Goal: Task Accomplishment & Management: Manage account settings

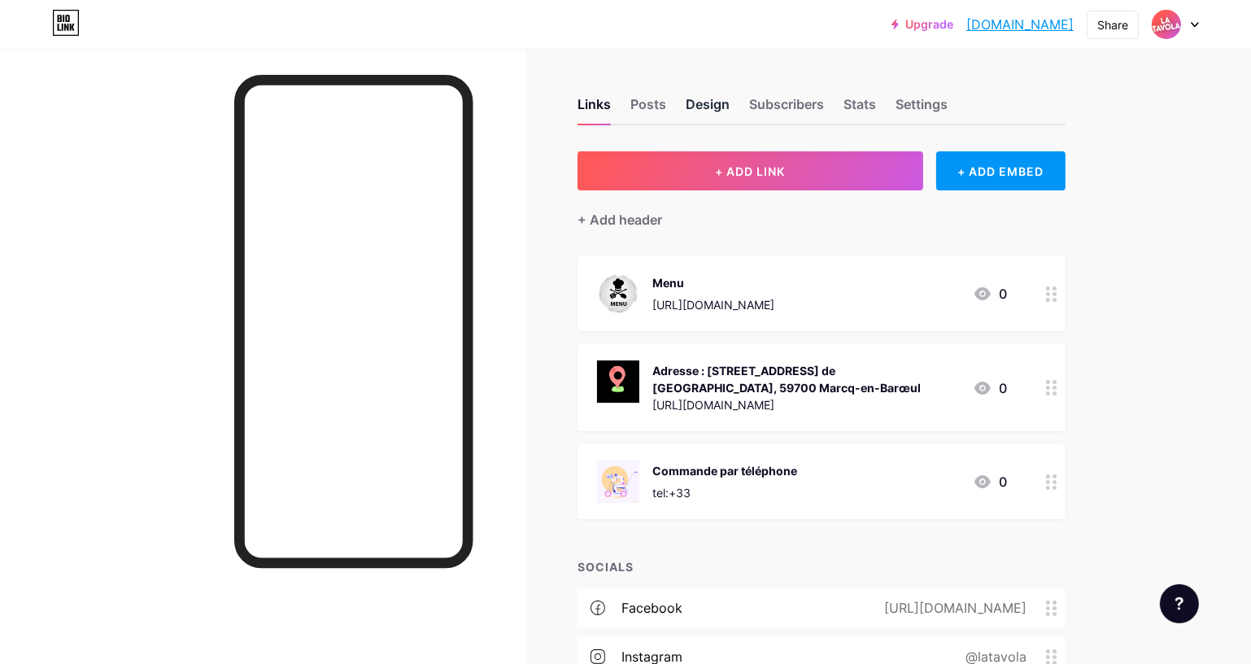
click at [712, 111] on div "Design" at bounding box center [708, 108] width 44 height 29
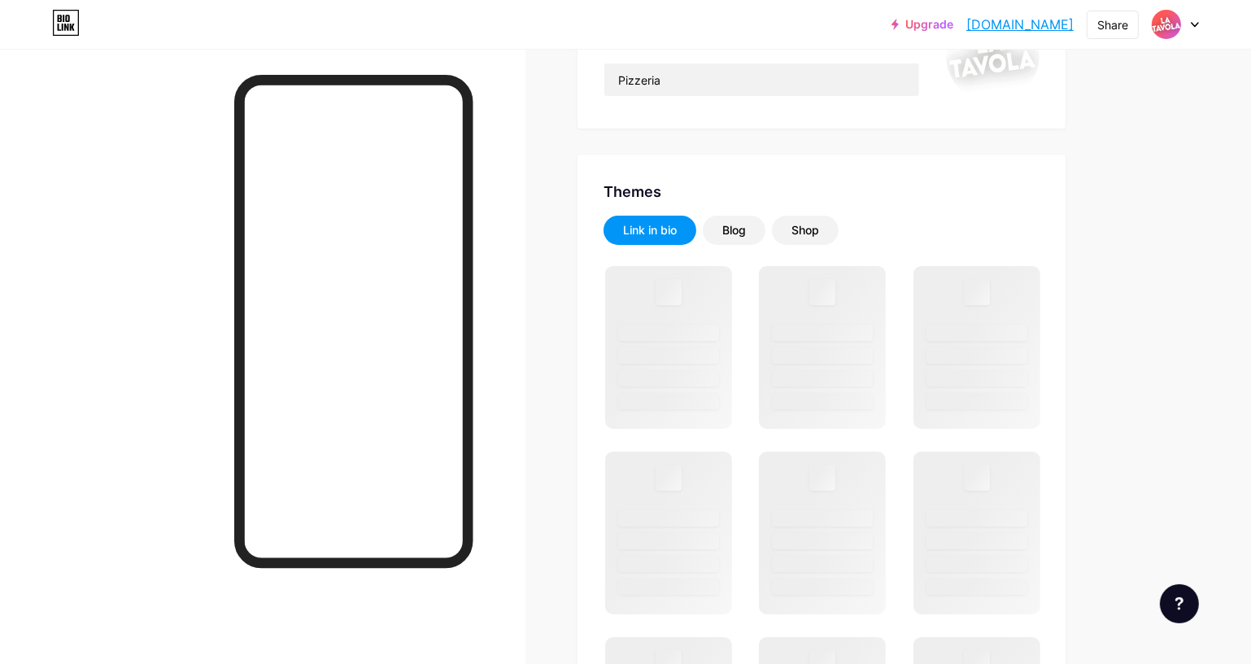
scroll to position [221, 0]
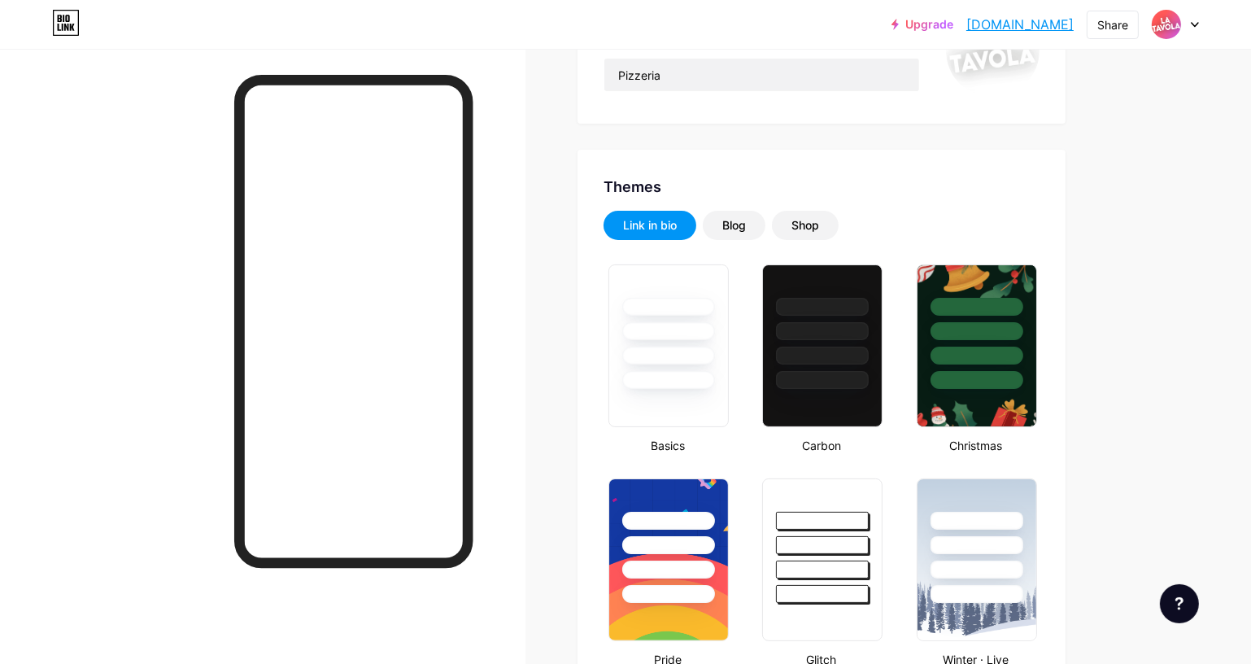
type input "#ff0000"
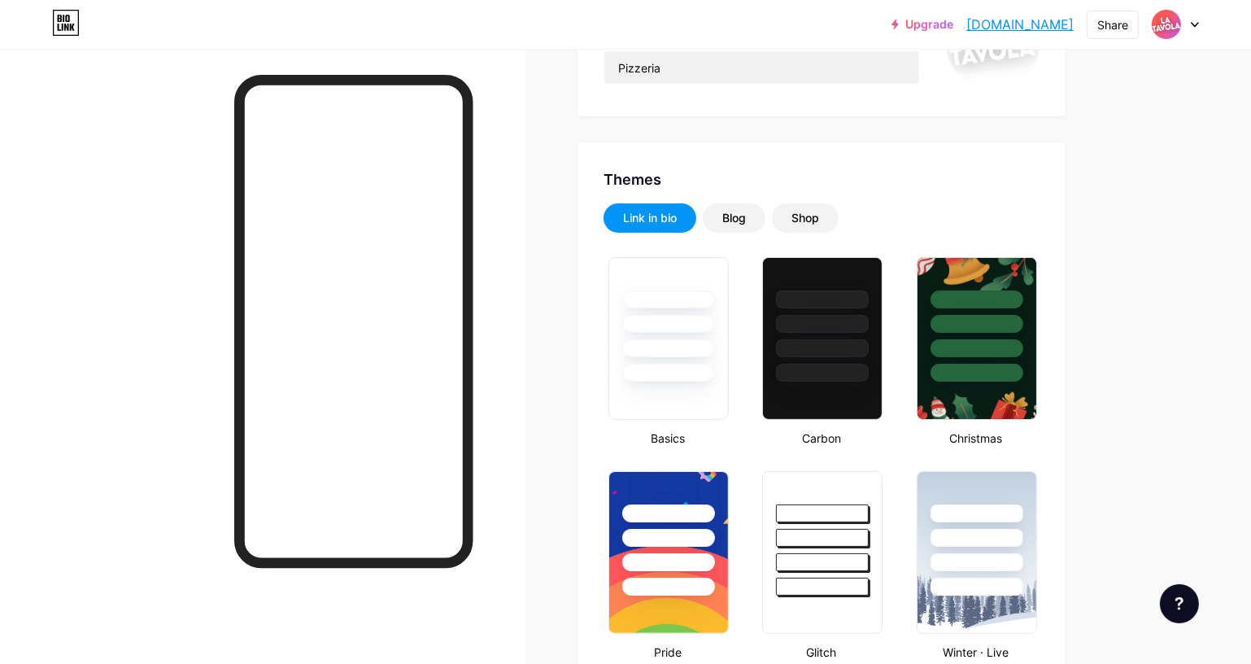
scroll to position [0, 0]
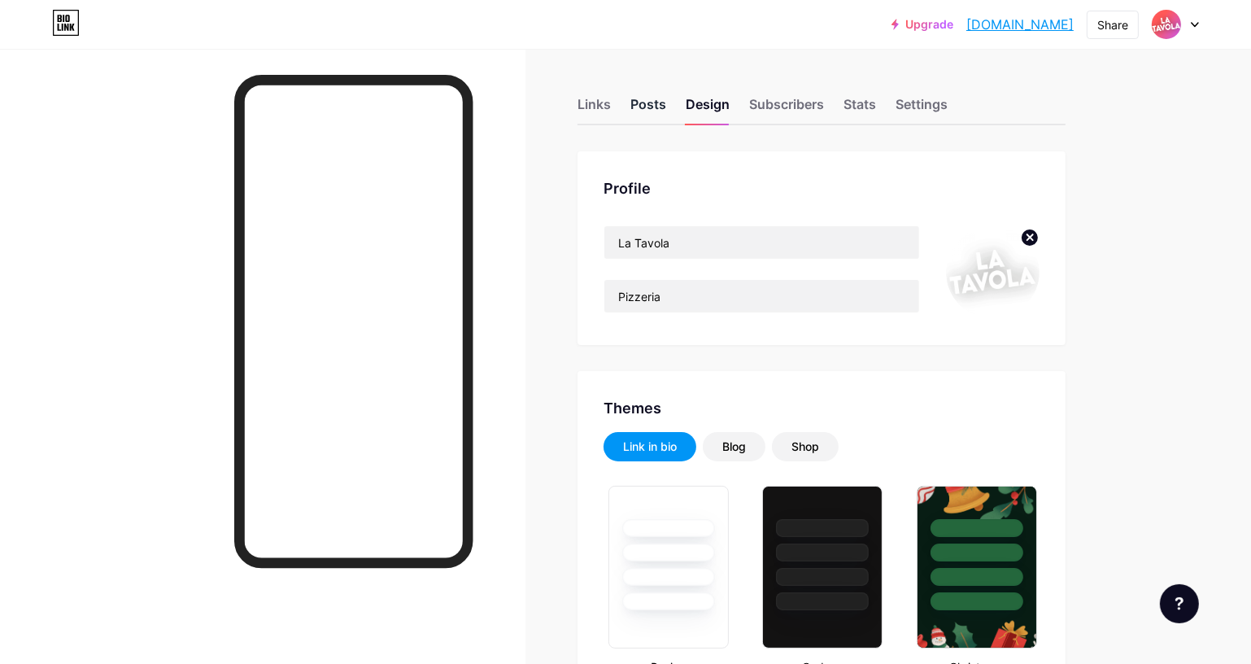
click at [656, 108] on div "Posts" at bounding box center [648, 108] width 36 height 29
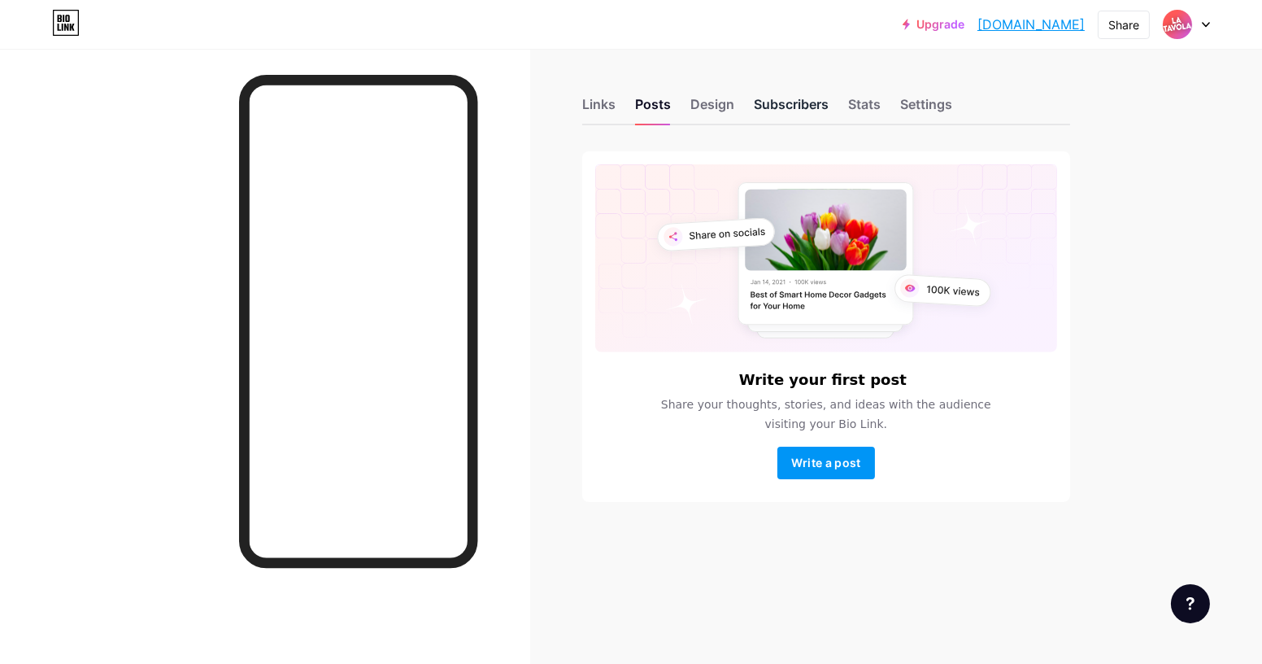
click at [769, 105] on div "Subscribers" at bounding box center [791, 108] width 75 height 29
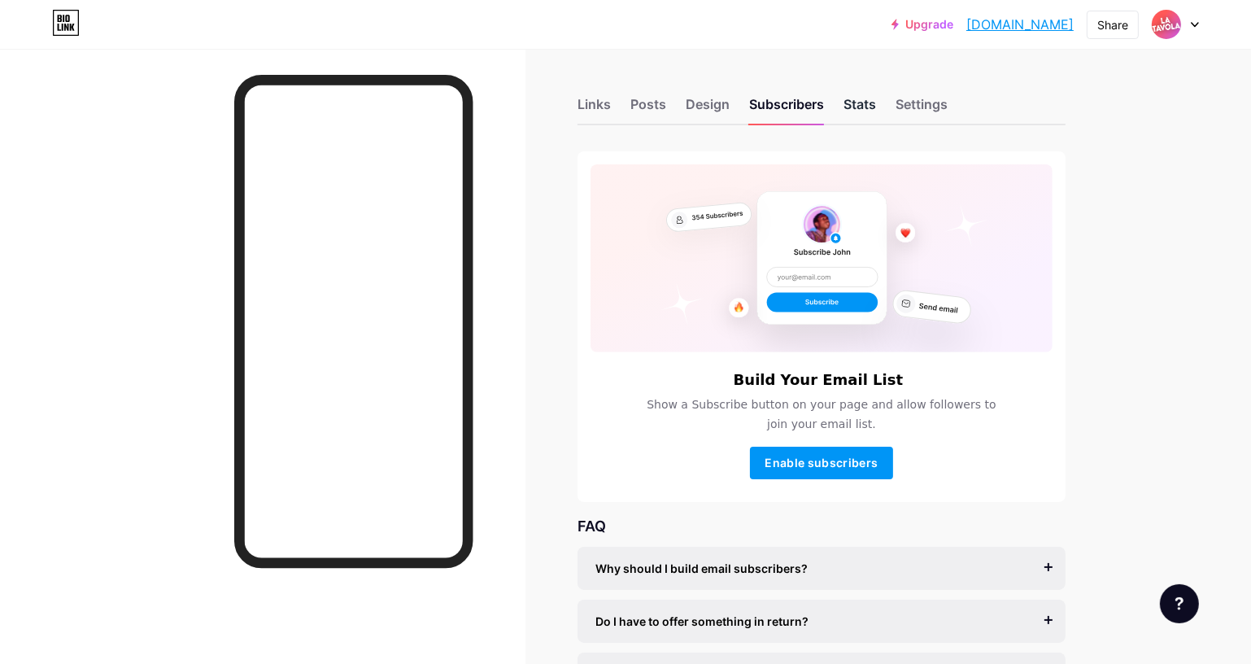
click at [875, 99] on div "Stats" at bounding box center [859, 108] width 33 height 29
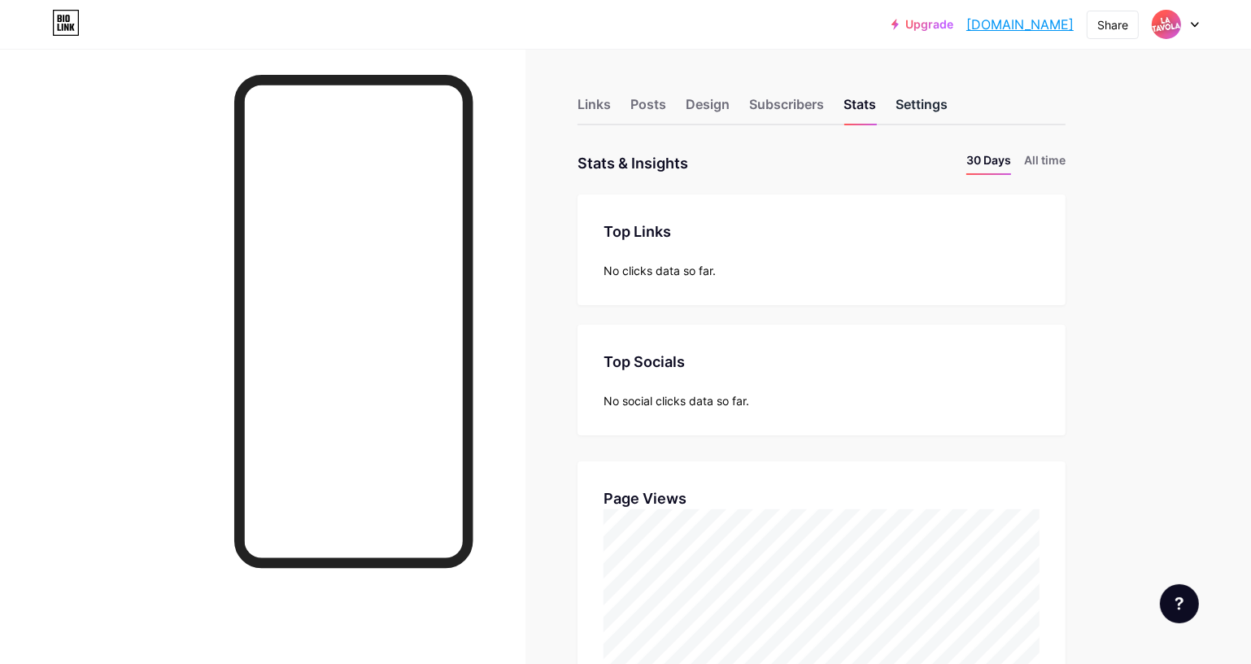
scroll to position [664, 1251]
click at [926, 104] on div "Settings" at bounding box center [921, 108] width 52 height 29
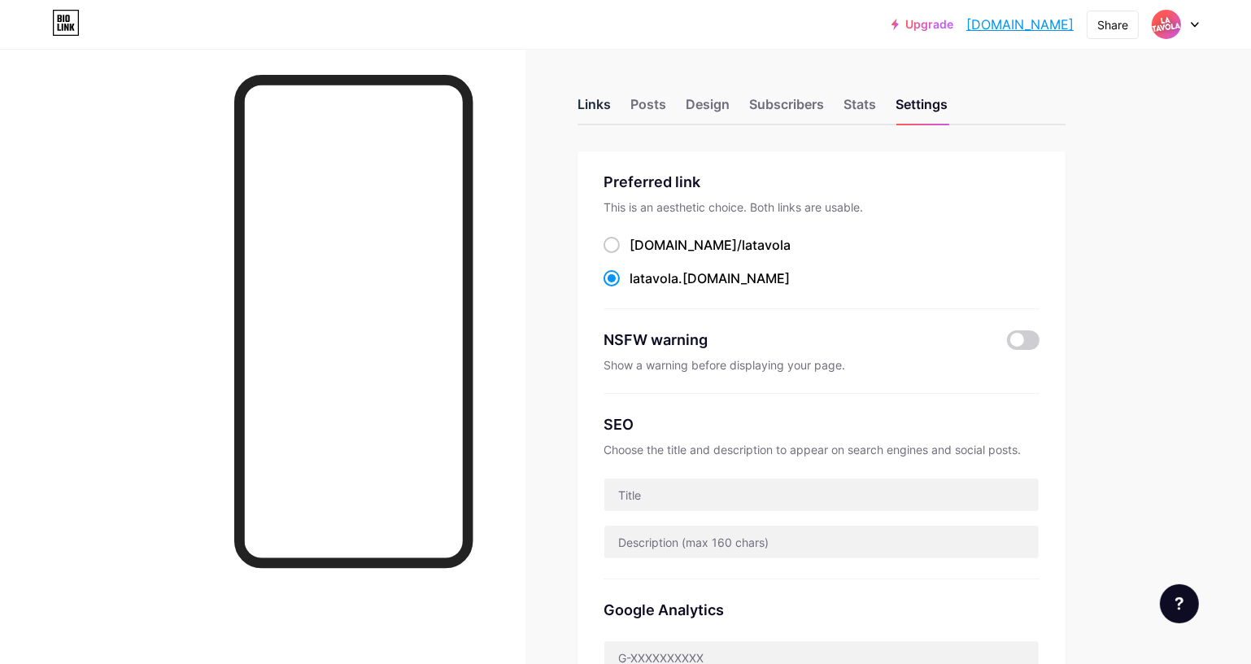
click at [595, 115] on div "Links" at bounding box center [593, 108] width 33 height 29
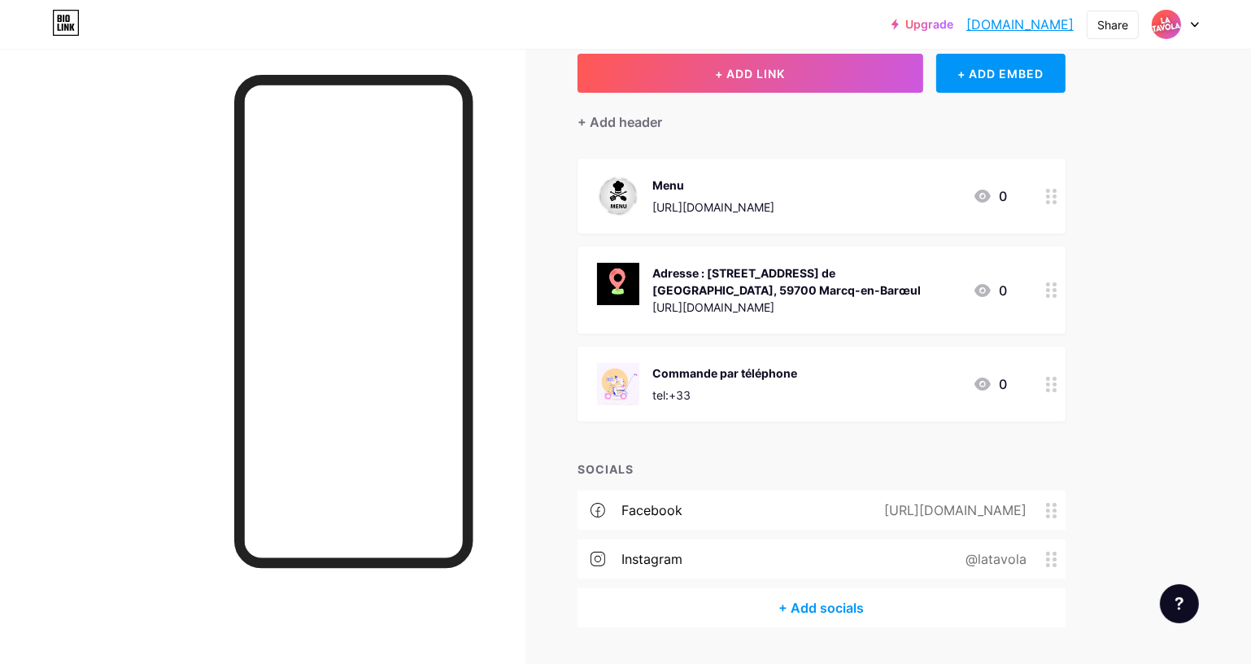
scroll to position [141, 0]
